Goal: Information Seeking & Learning: Compare options

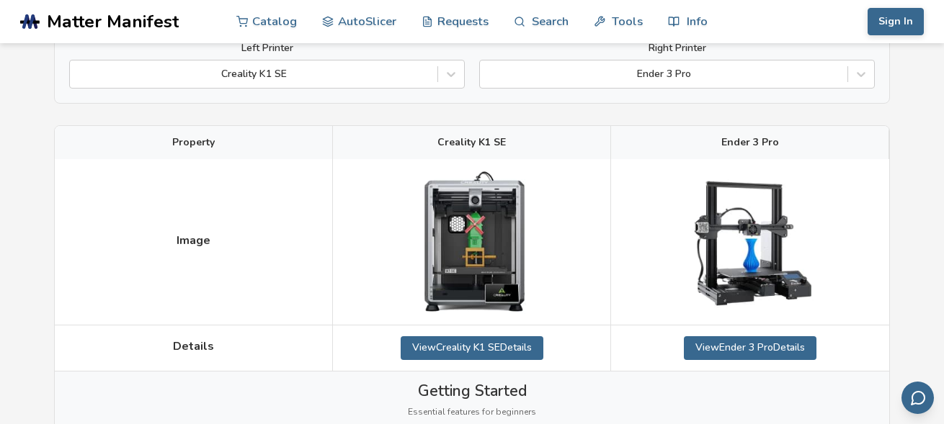
scroll to position [144, 0]
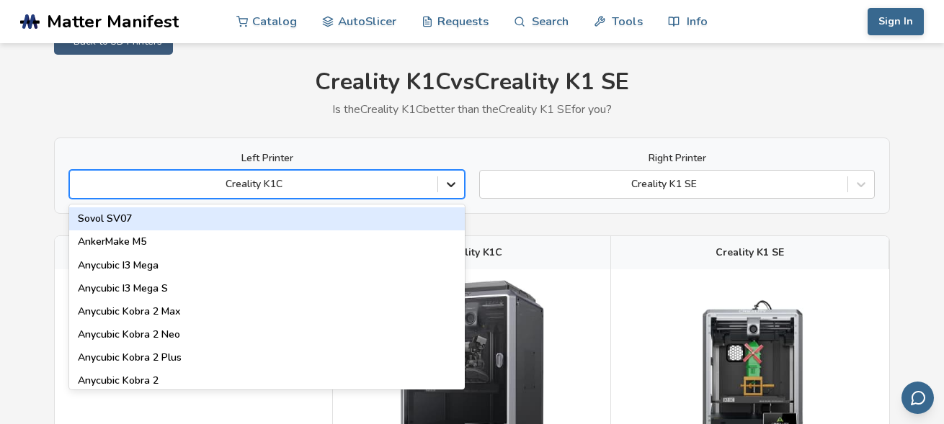
click at [448, 199] on div "89 results available. Use Up and Down to choose options, press Enter to select …" at bounding box center [267, 184] width 396 height 29
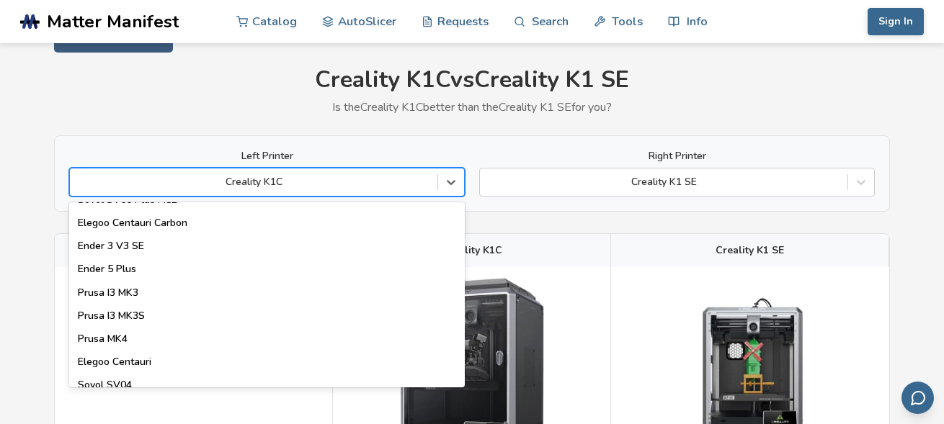
scroll to position [432, 0]
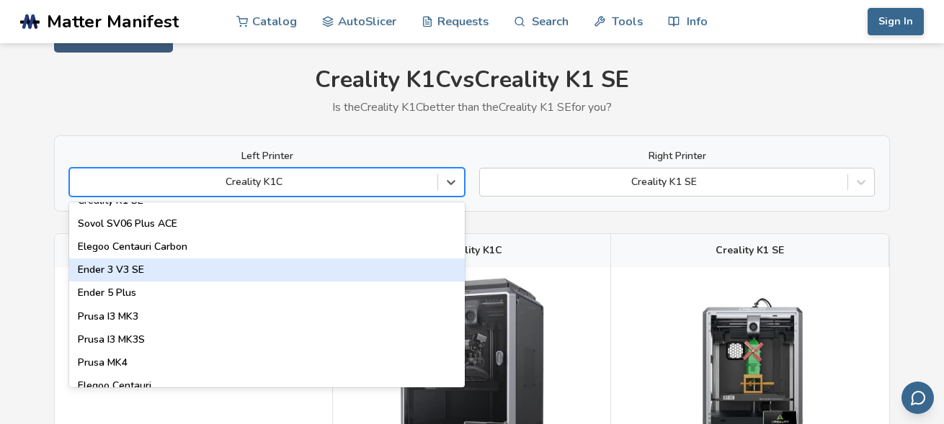
click at [163, 269] on div "Ender 3 V3 SE" at bounding box center [267, 270] width 396 height 23
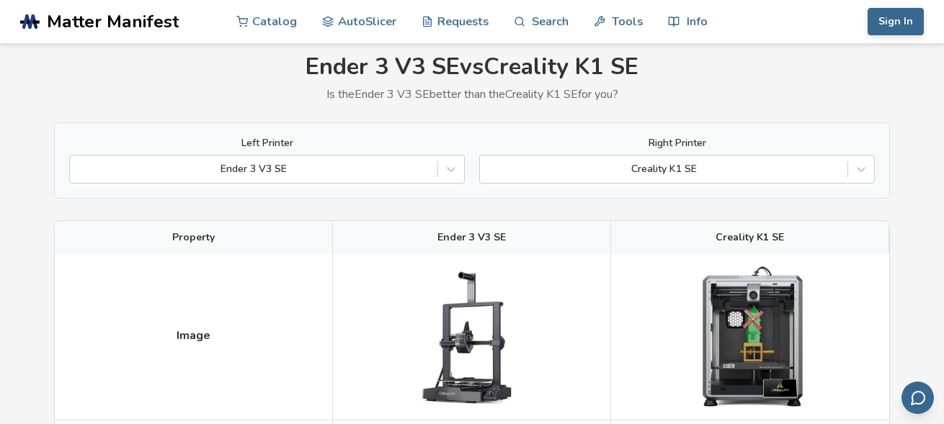
scroll to position [72, 0]
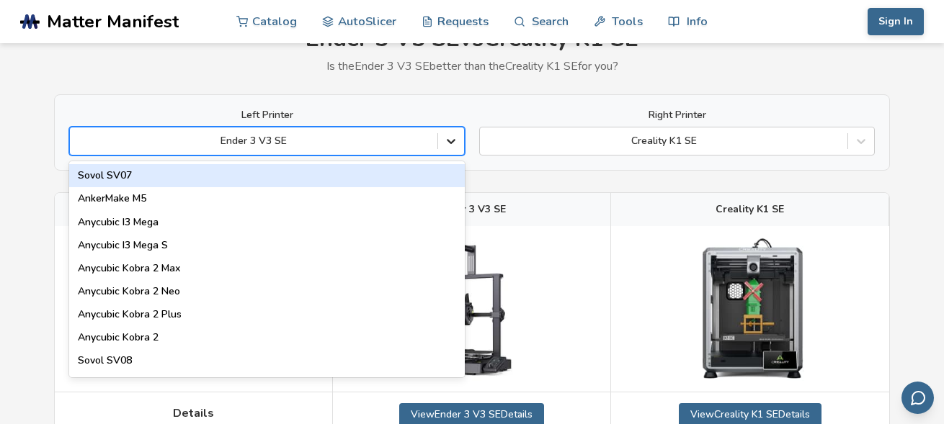
click at [447, 141] on icon at bounding box center [451, 142] width 9 height 5
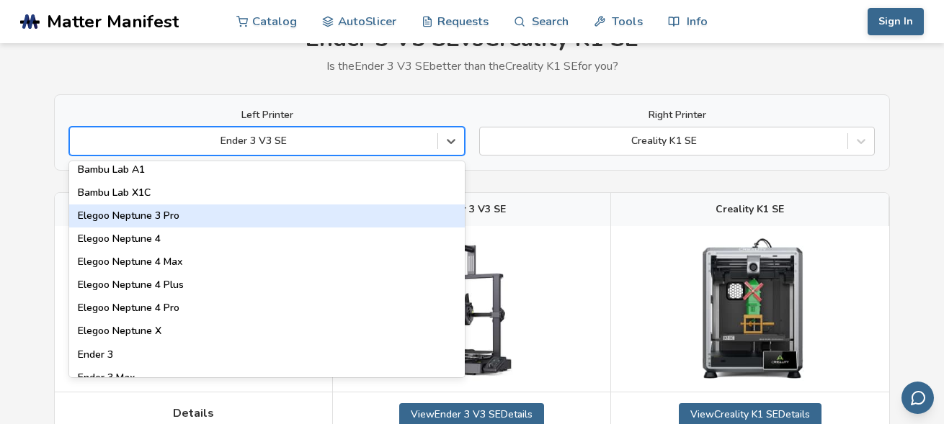
scroll to position [1153, 0]
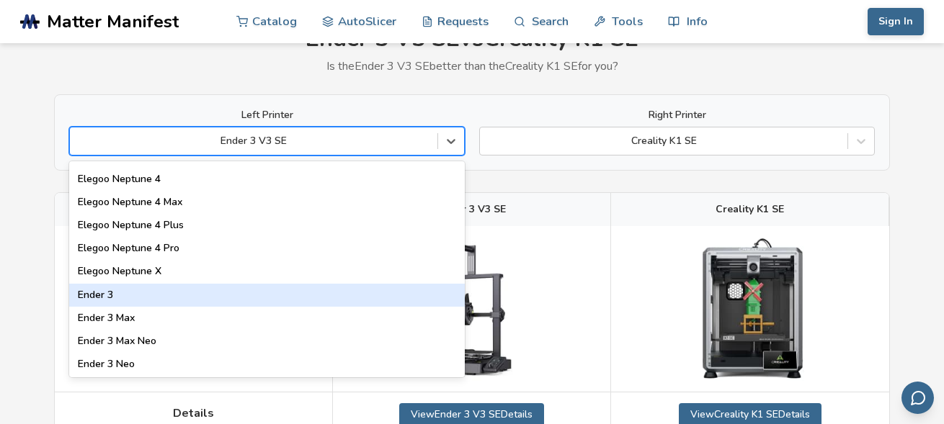
click at [195, 294] on div "Ender 3" at bounding box center [267, 295] width 396 height 23
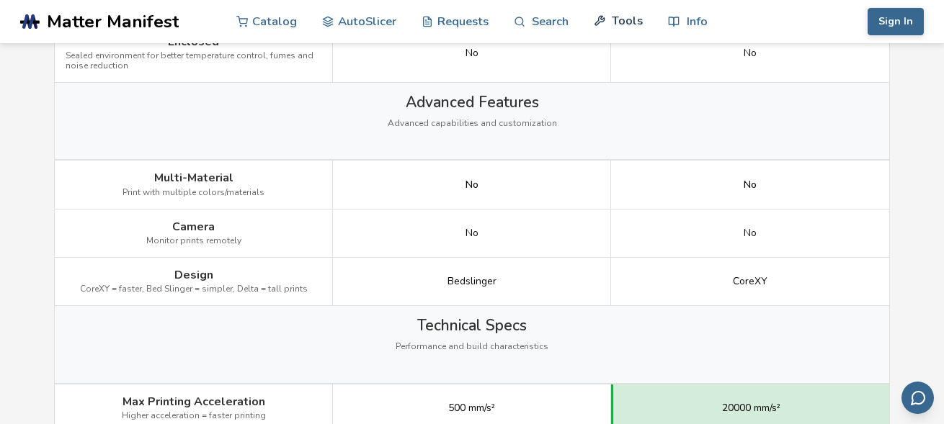
scroll to position [1585, 0]
